Goal: Check status

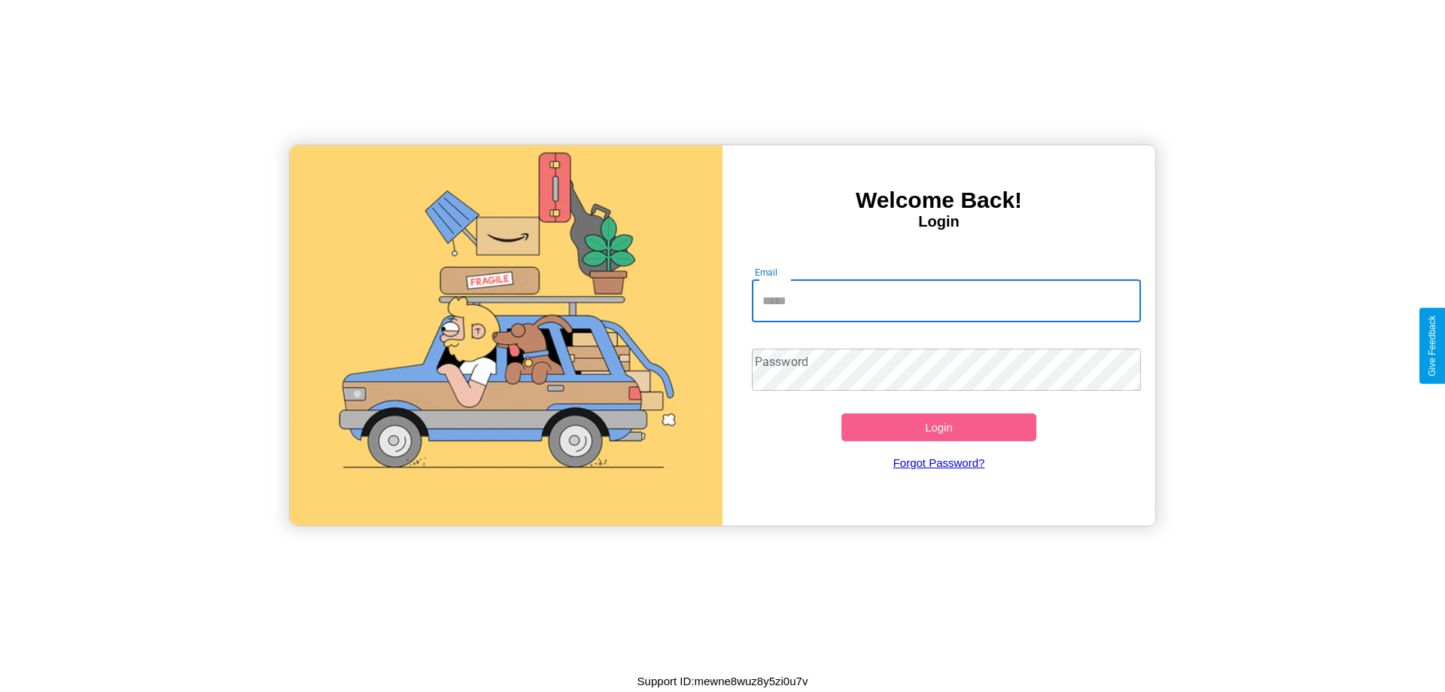
click at [946, 300] on input "Email" at bounding box center [947, 301] width 390 height 42
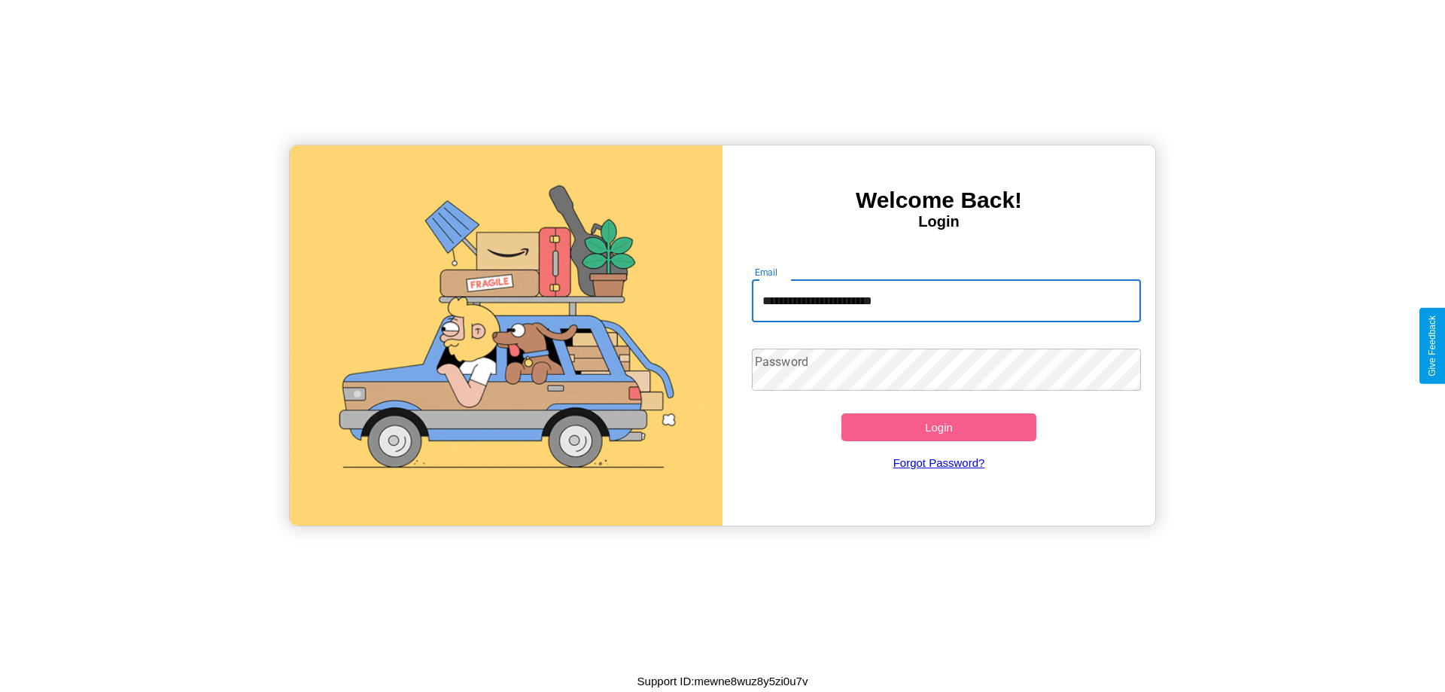
type input "**********"
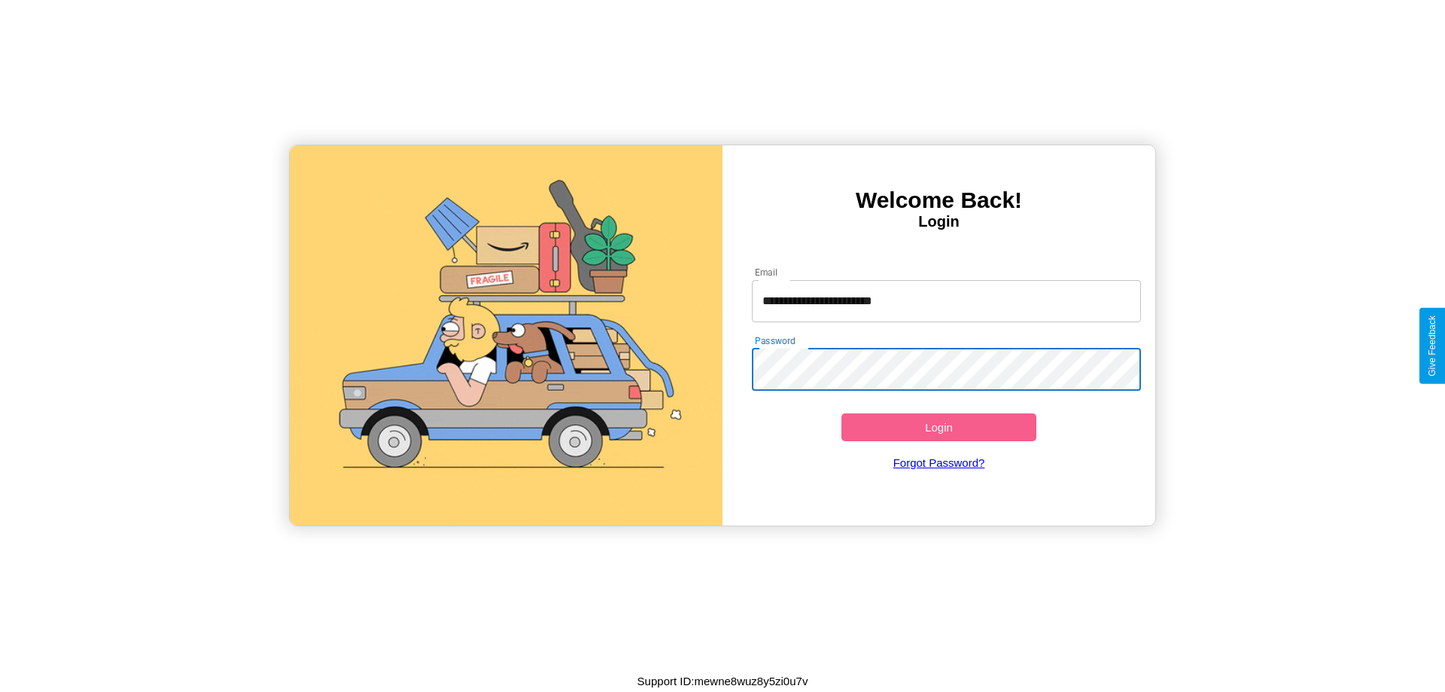
click at [938, 427] on button "Login" at bounding box center [938, 427] width 195 height 28
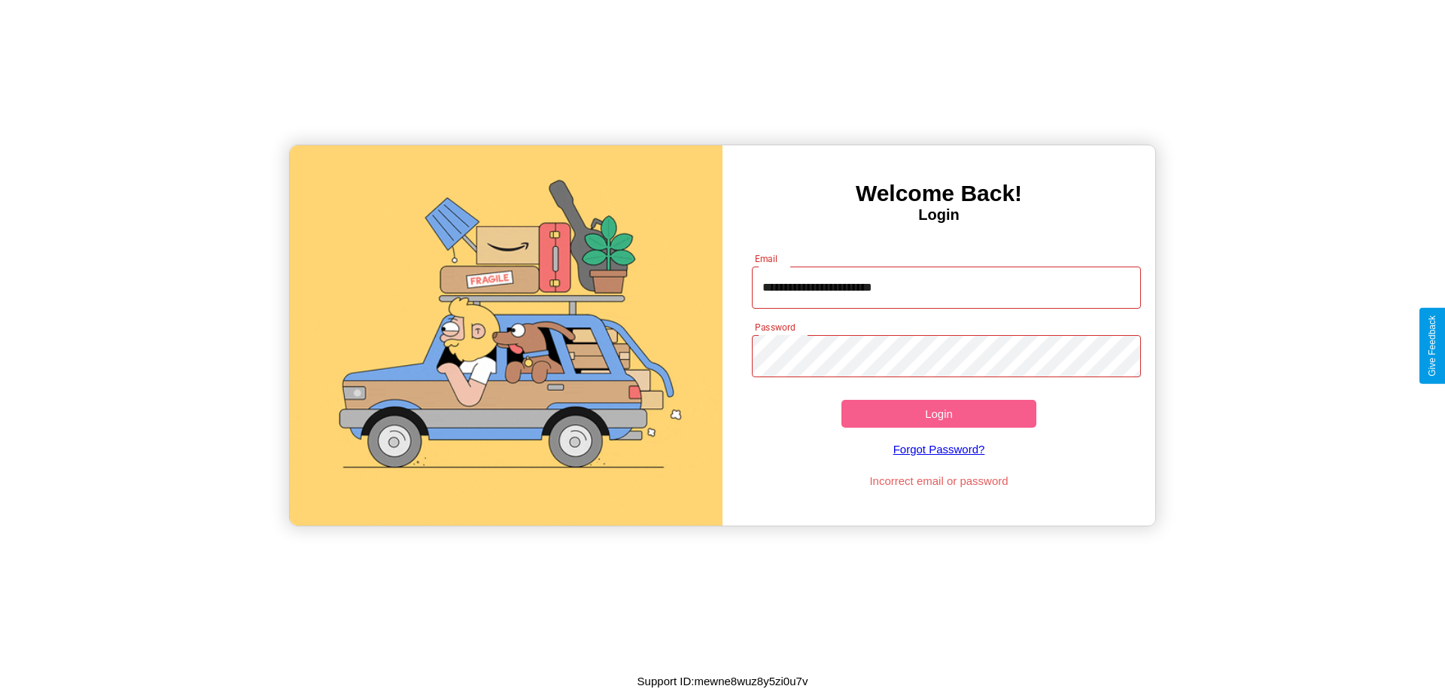
click at [938, 413] on button "Login" at bounding box center [938, 414] width 195 height 28
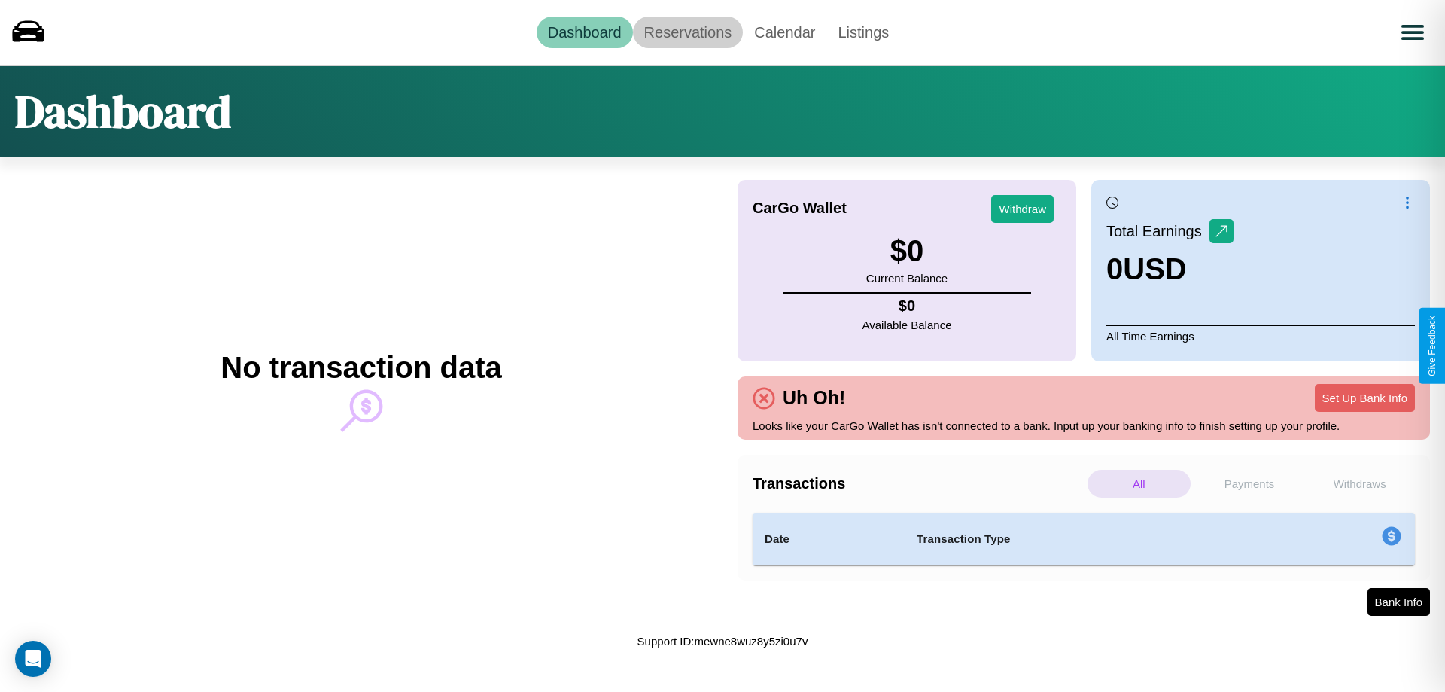
click at [687, 32] on link "Reservations" at bounding box center [688, 33] width 111 height 32
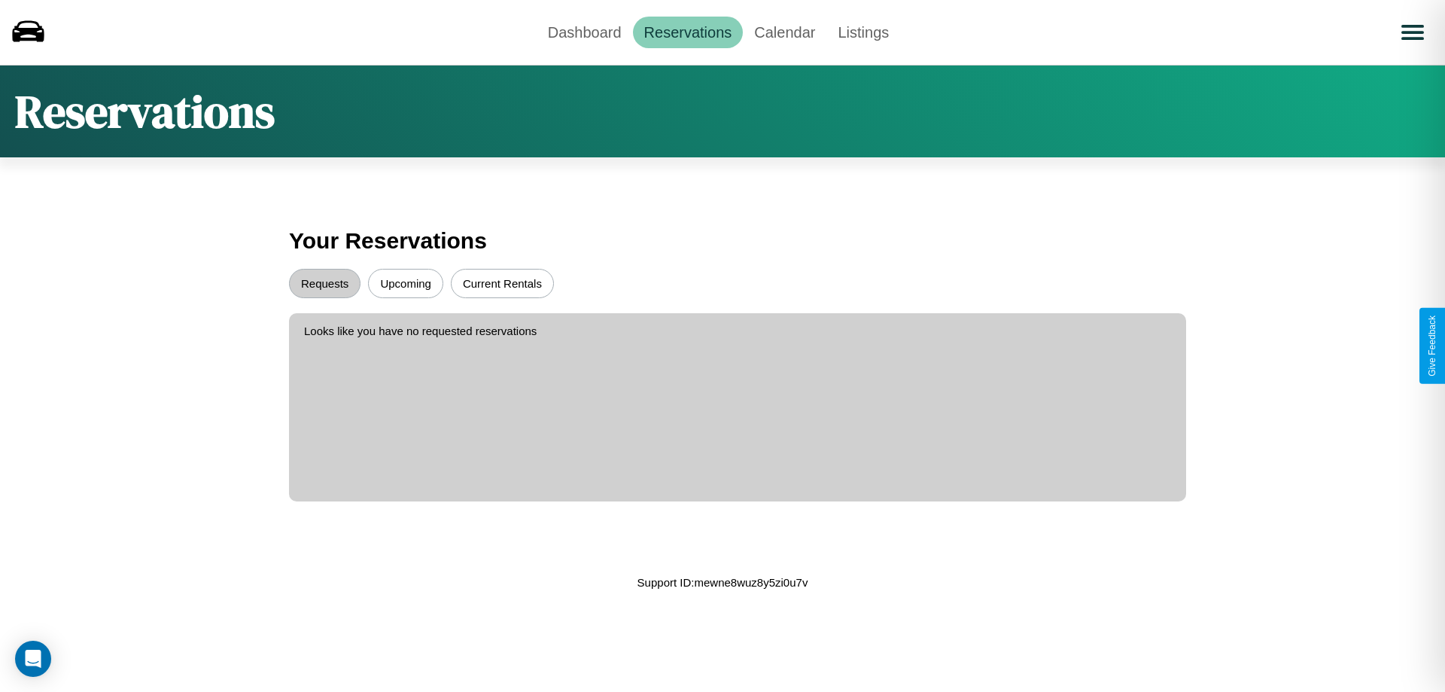
click at [502, 283] on button "Current Rentals" at bounding box center [502, 283] width 103 height 29
click at [324, 283] on button "Requests" at bounding box center [324, 283] width 71 height 29
click at [406, 283] on button "Upcoming" at bounding box center [405, 283] width 75 height 29
